Goal: Transaction & Acquisition: Download file/media

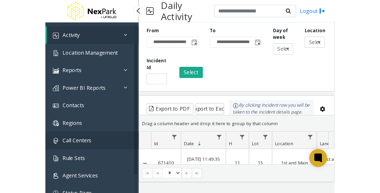
scroll to position [40, 0]
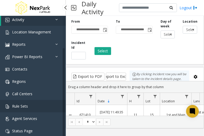
click at [29, 106] on link "Rule Sets" at bounding box center [33, 106] width 66 height 12
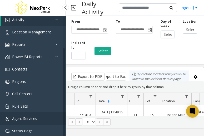
click at [27, 120] on span "Agent Services" at bounding box center [24, 118] width 25 height 5
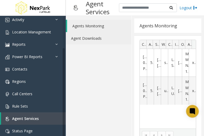
click at [97, 40] on link "Agent Downloads" at bounding box center [99, 38] width 66 height 12
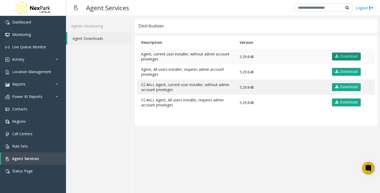
click at [204, 54] on link "Download" at bounding box center [346, 56] width 29 height 8
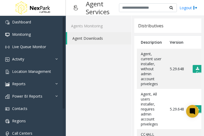
click at [84, 74] on div "Agents Monitoring Agent Downloads" at bounding box center [99, 130] width 66 height 229
click at [94, 76] on div "Agents Monitoring Agent Downloads" at bounding box center [99, 130] width 66 height 229
